Goal: Task Accomplishment & Management: Manage account settings

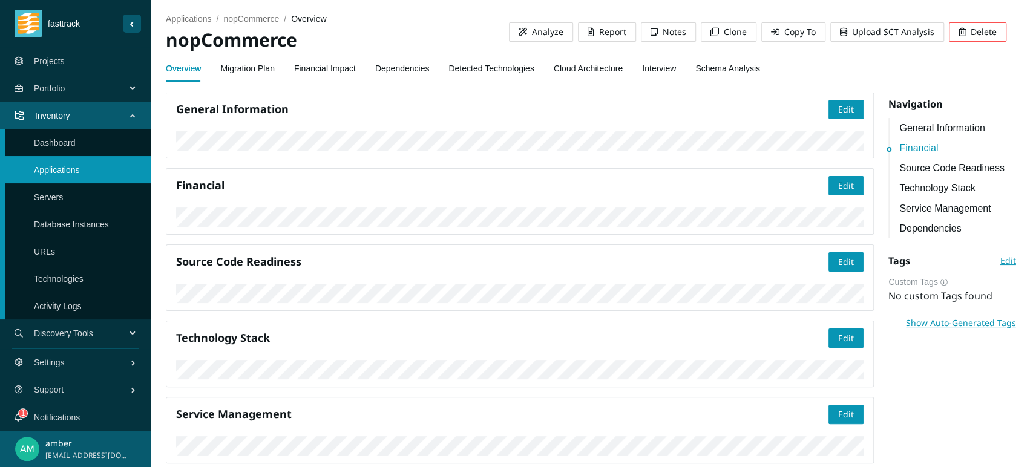
scroll to position [262, 0]
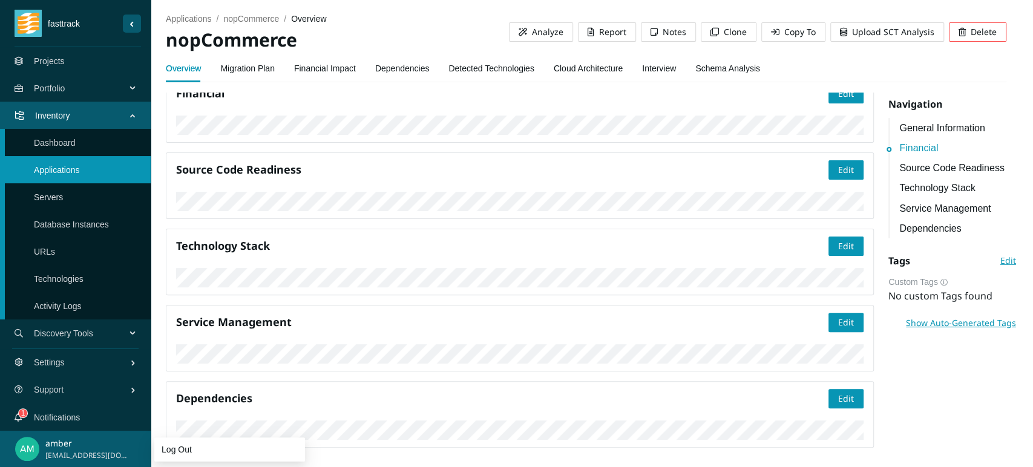
click at [70, 443] on p "amber" at bounding box center [87, 443] width 84 height 13
click at [28, 446] on img "user-actions" at bounding box center [27, 449] width 24 height 24
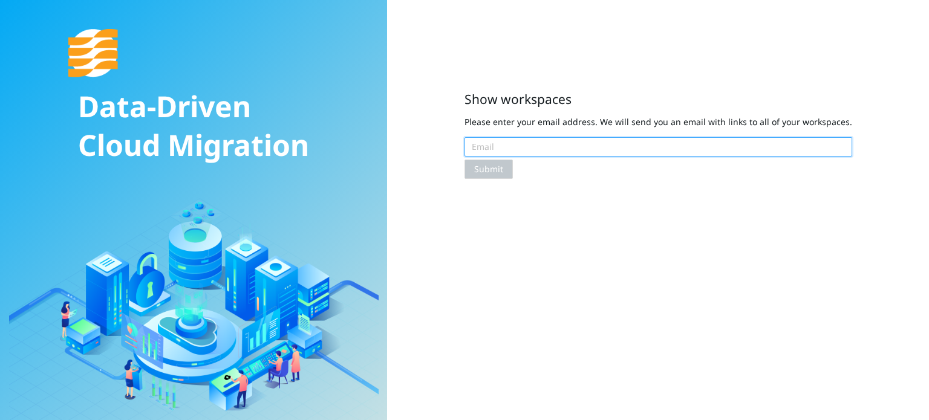
click at [574, 148] on input "text" at bounding box center [659, 146] width 388 height 19
type input "[EMAIL_ADDRESS][DOMAIN_NAME]"
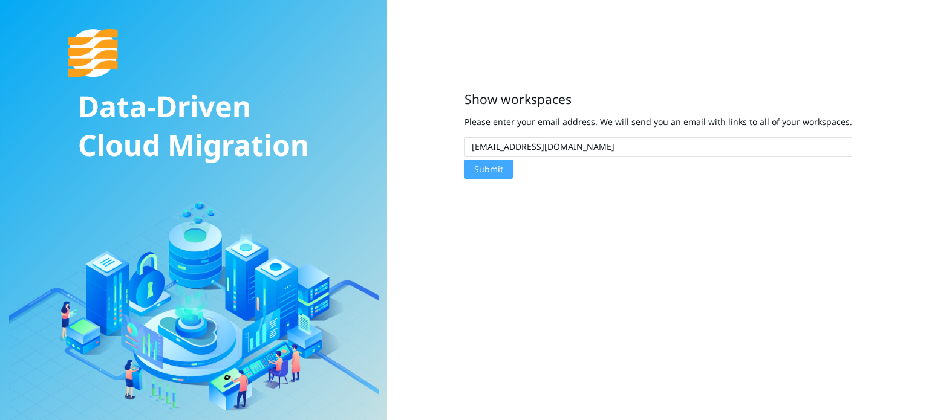
click at [503, 169] on span "Submit" at bounding box center [488, 169] width 29 height 13
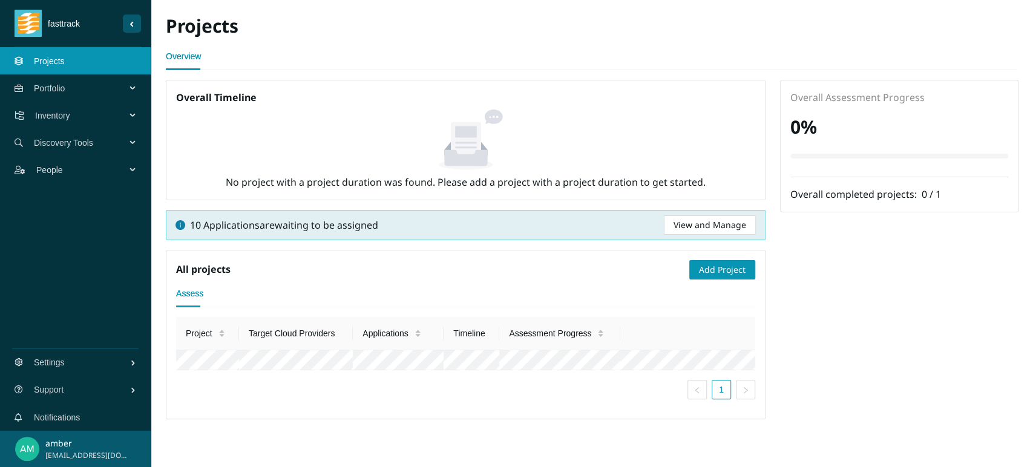
click at [76, 111] on span "Inventory" at bounding box center [83, 115] width 96 height 36
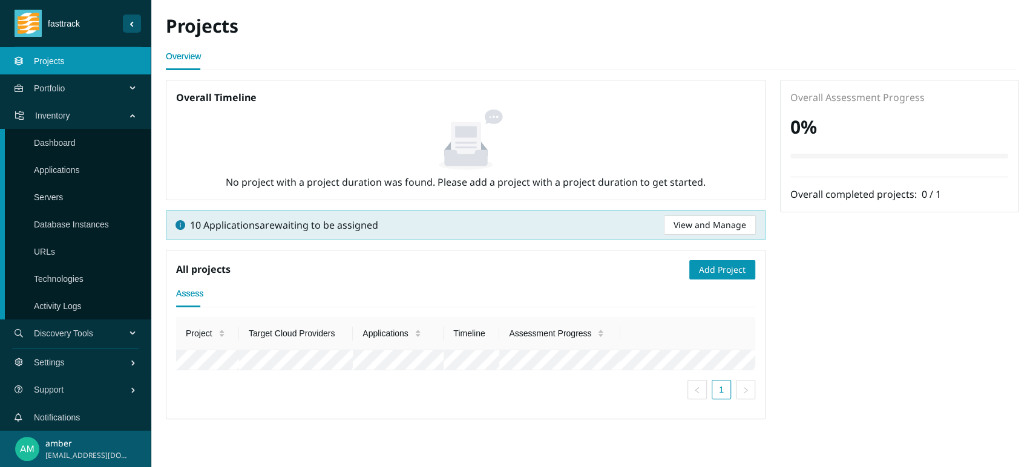
click at [71, 165] on link "Applications" at bounding box center [57, 170] width 46 height 10
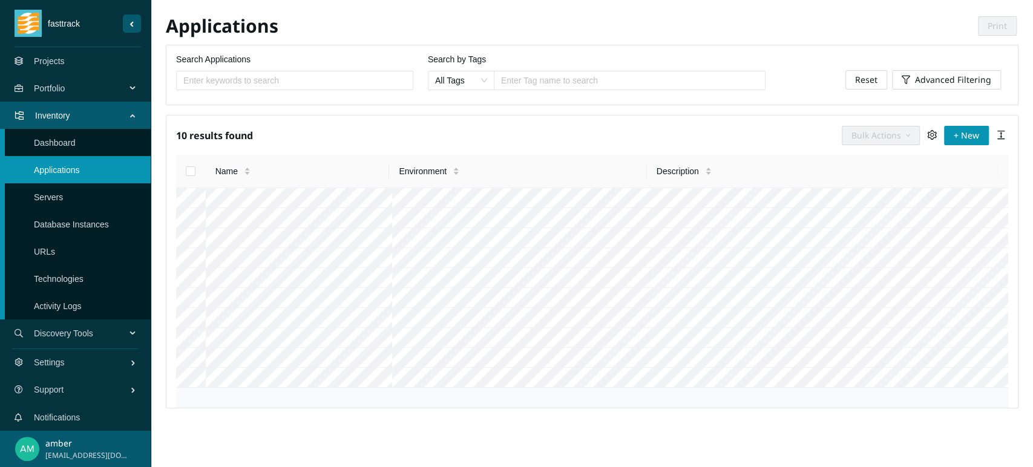
click at [63, 192] on link "Servers" at bounding box center [48, 197] width 29 height 10
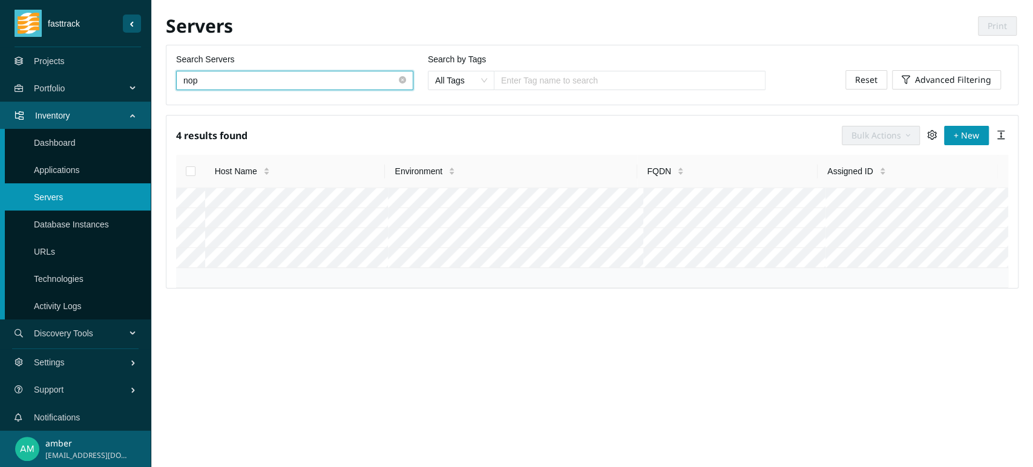
type input "nop"
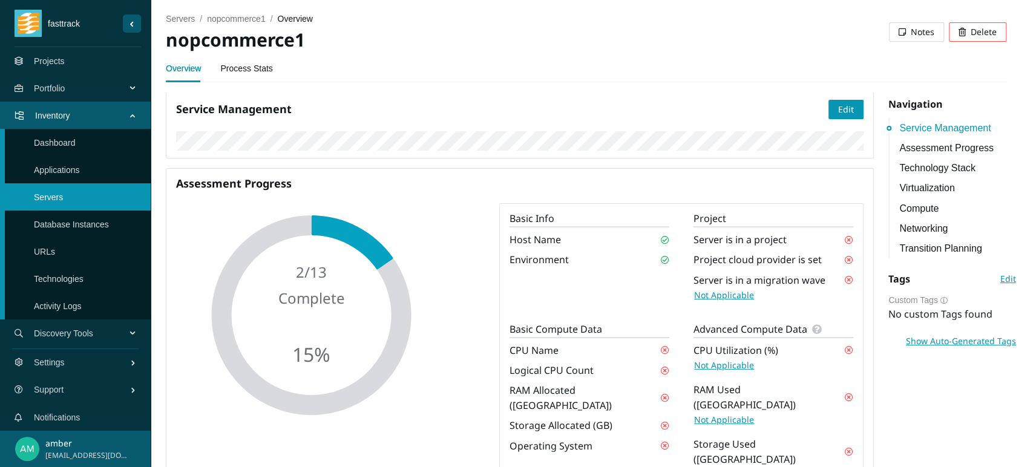
click at [73, 165] on link "Applications" at bounding box center [57, 170] width 46 height 10
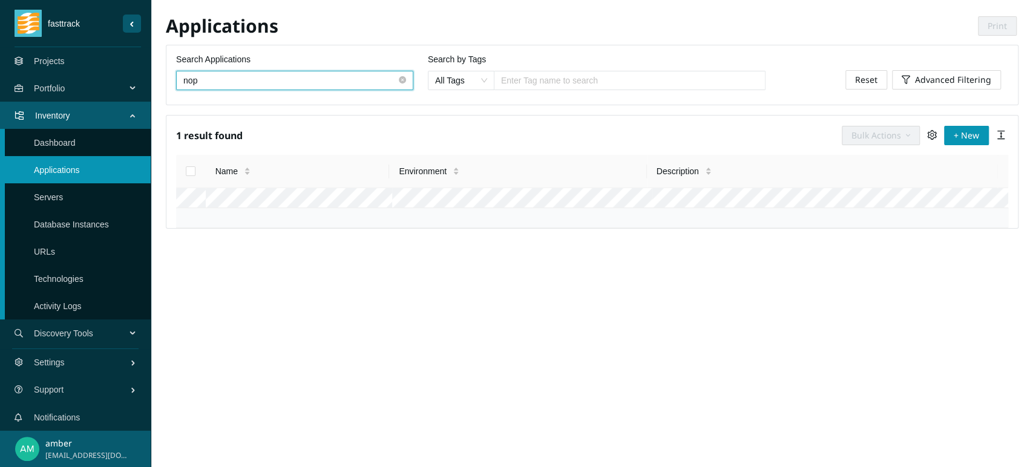
type input "nop"
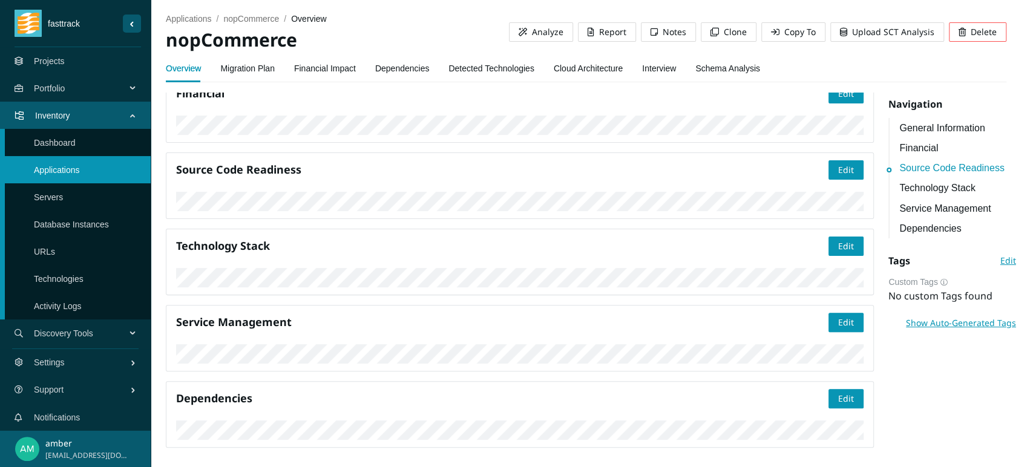
scroll to position [403, 0]
